Goal: Find specific page/section

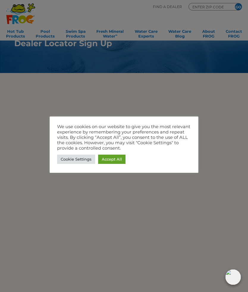
click at [114, 159] on link "Accept All" at bounding box center [111, 159] width 27 height 9
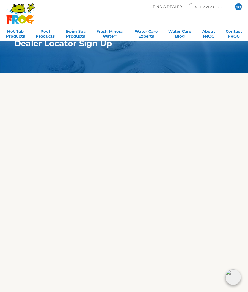
click at [203, 6] on input "ENTER ZIP CODE" at bounding box center [210, 6] width 36 height 5
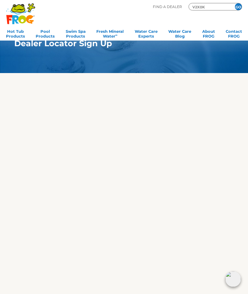
type input "V2x0k"
click at [238, 7] on input "GO" at bounding box center [238, 6] width 7 height 7
click at [236, 7] on input "GO" at bounding box center [238, 6] width 7 height 7
click at [239, 7] on input "GO" at bounding box center [238, 6] width 7 height 7
